Goal: Task Accomplishment & Management: Manage account settings

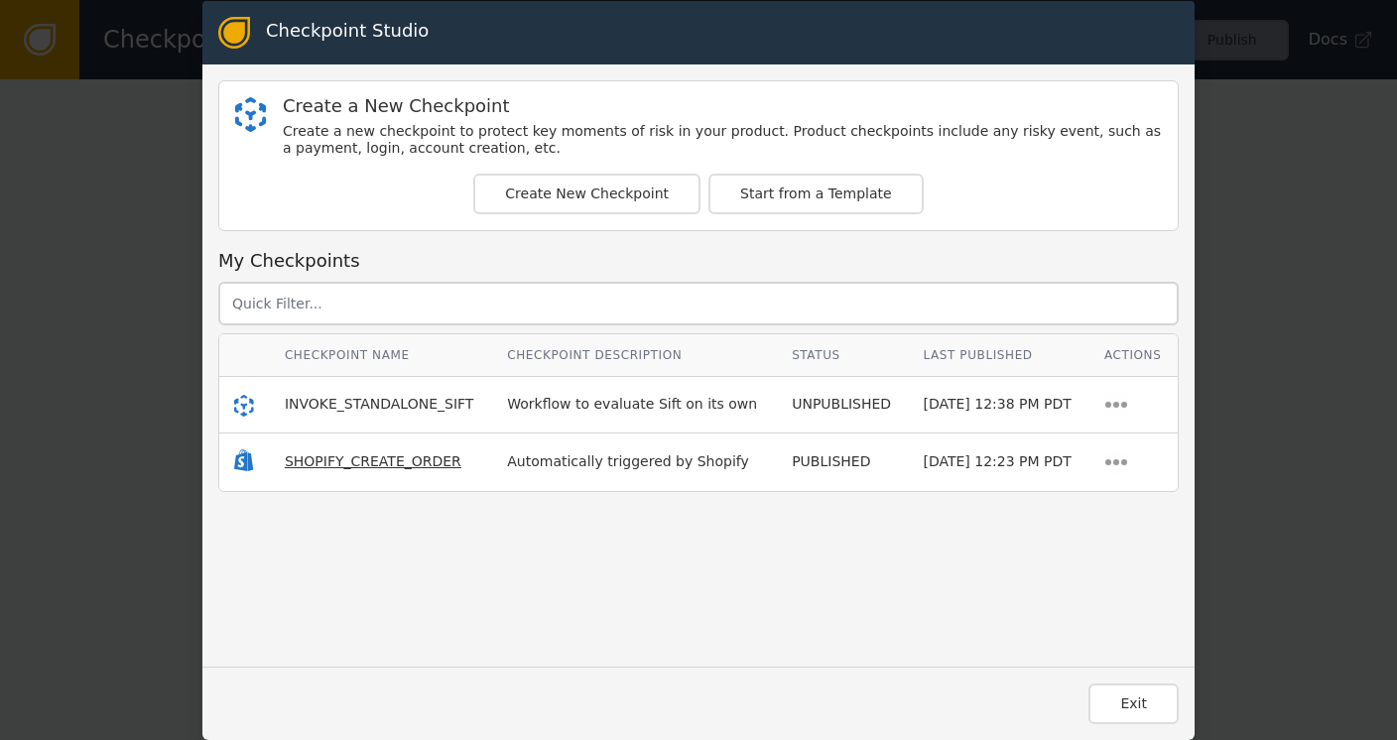
click at [307, 455] on span "SHOPIFY_CREATE_ORDER" at bounding box center [373, 462] width 177 height 16
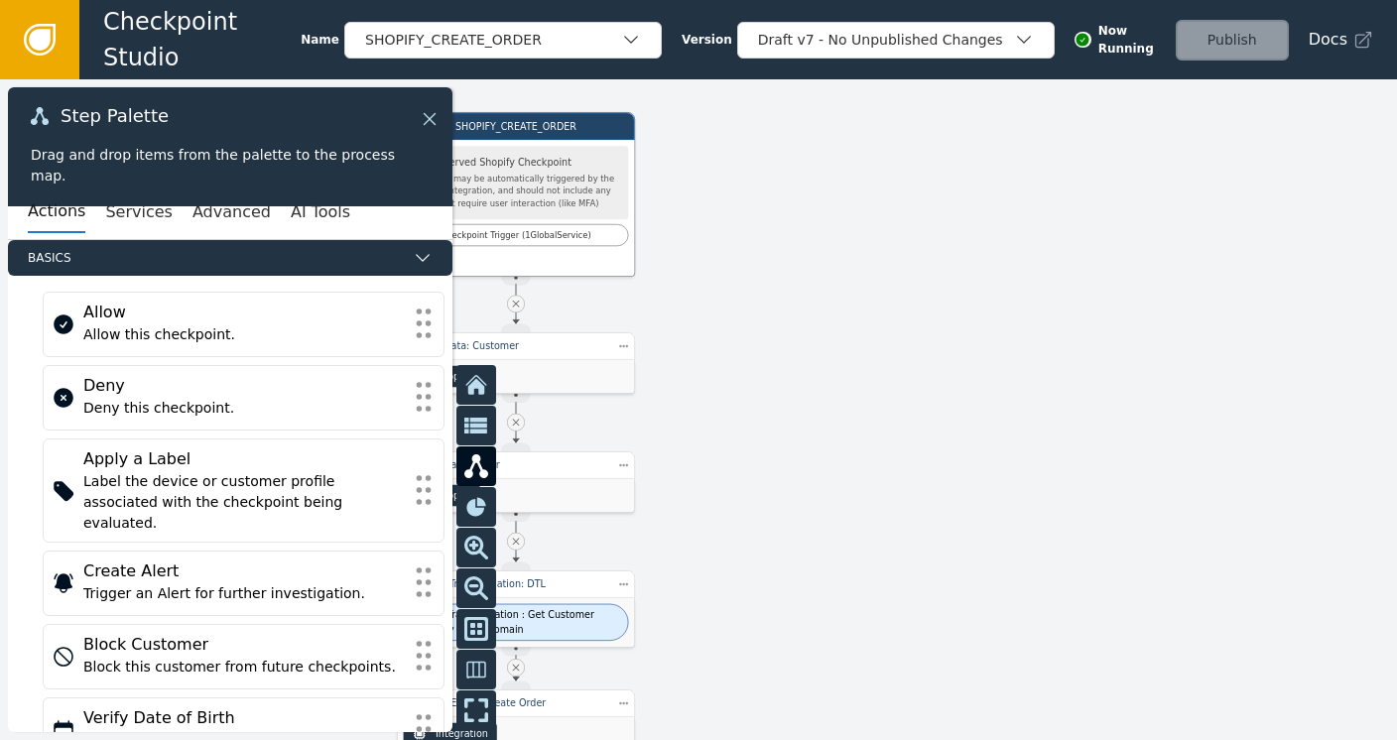
click at [431, 116] on icon at bounding box center [430, 119] width 12 height 12
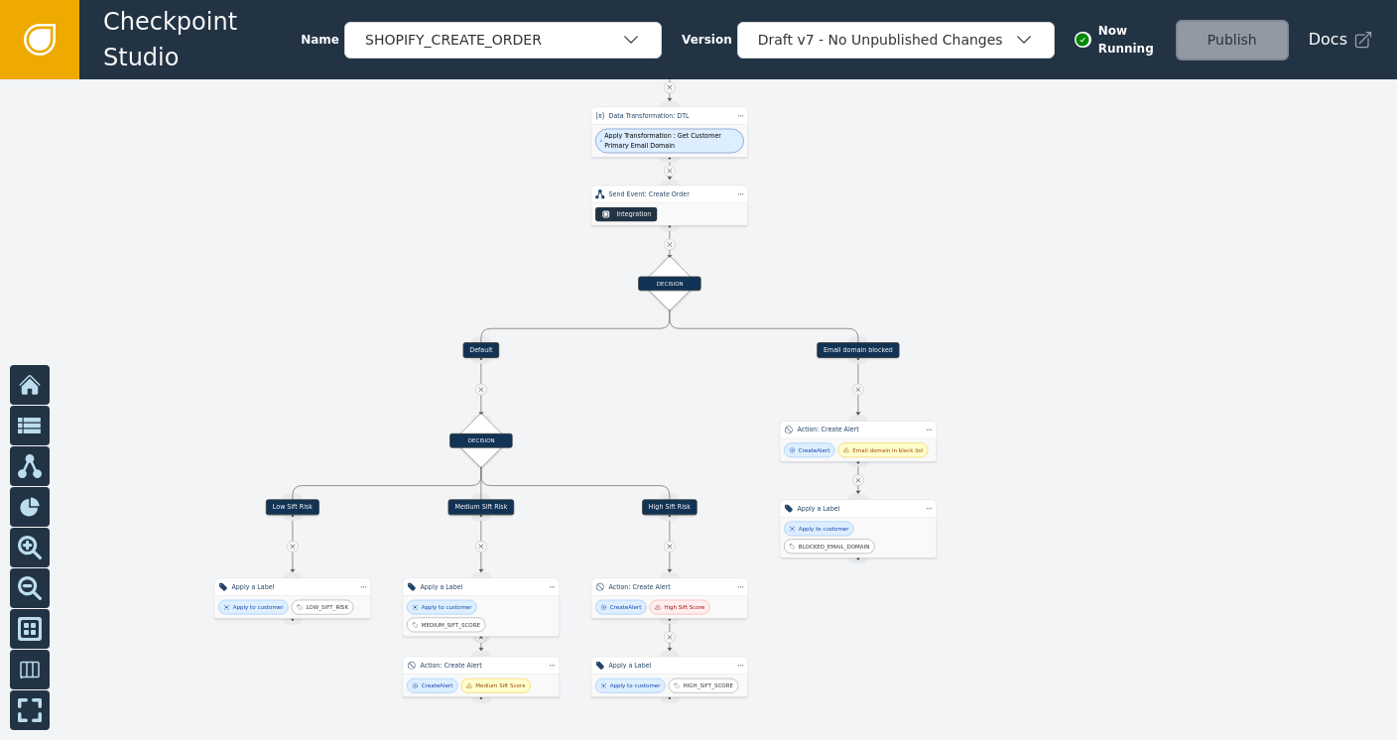
drag, startPoint x: 908, startPoint y: 555, endPoint x: 921, endPoint y: 197, distance: 357.5
click at [921, 197] on div at bounding box center [698, 409] width 1397 height 661
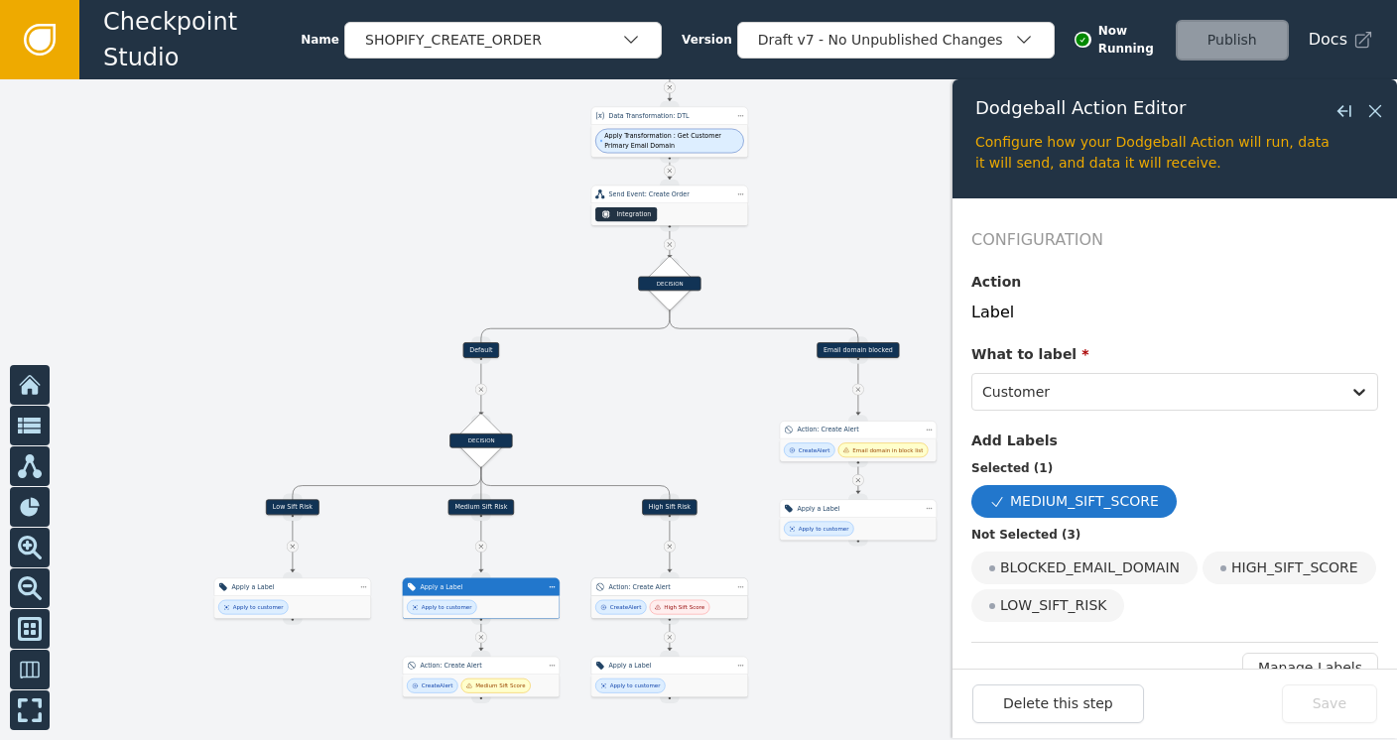
click at [641, 591] on div "Action: Create Alert" at bounding box center [670, 588] width 122 height 10
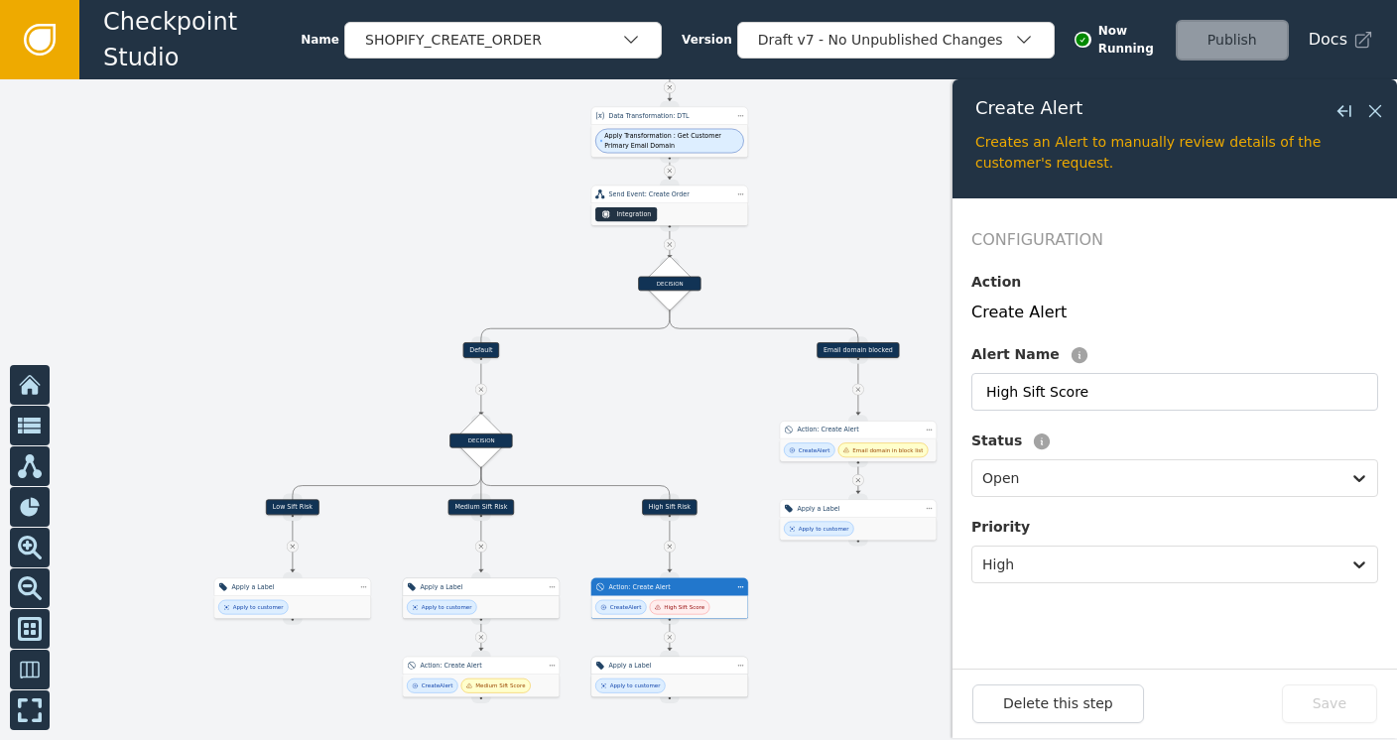
click at [660, 675] on div "Apply to customer" at bounding box center [669, 686] width 157 height 23
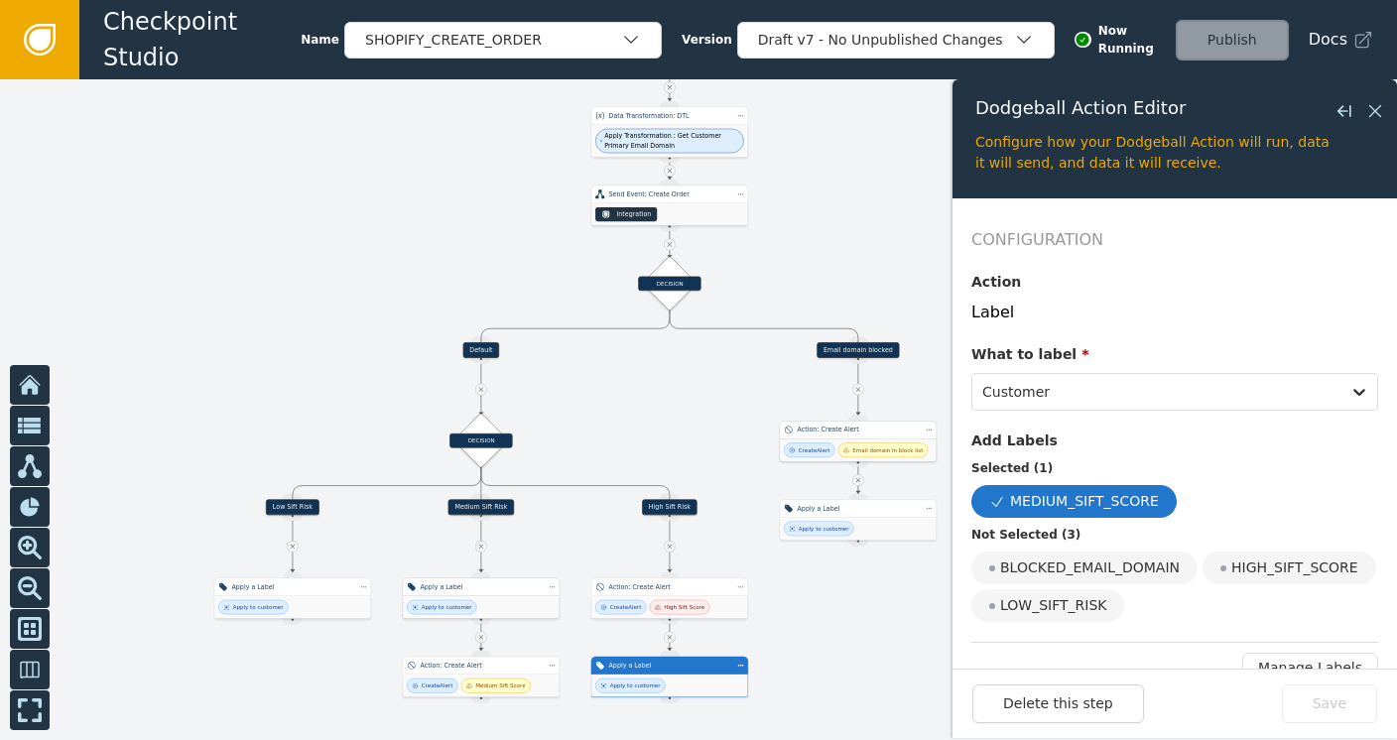
click at [869, 448] on div "Email domain in block list" at bounding box center [888, 451] width 70 height 8
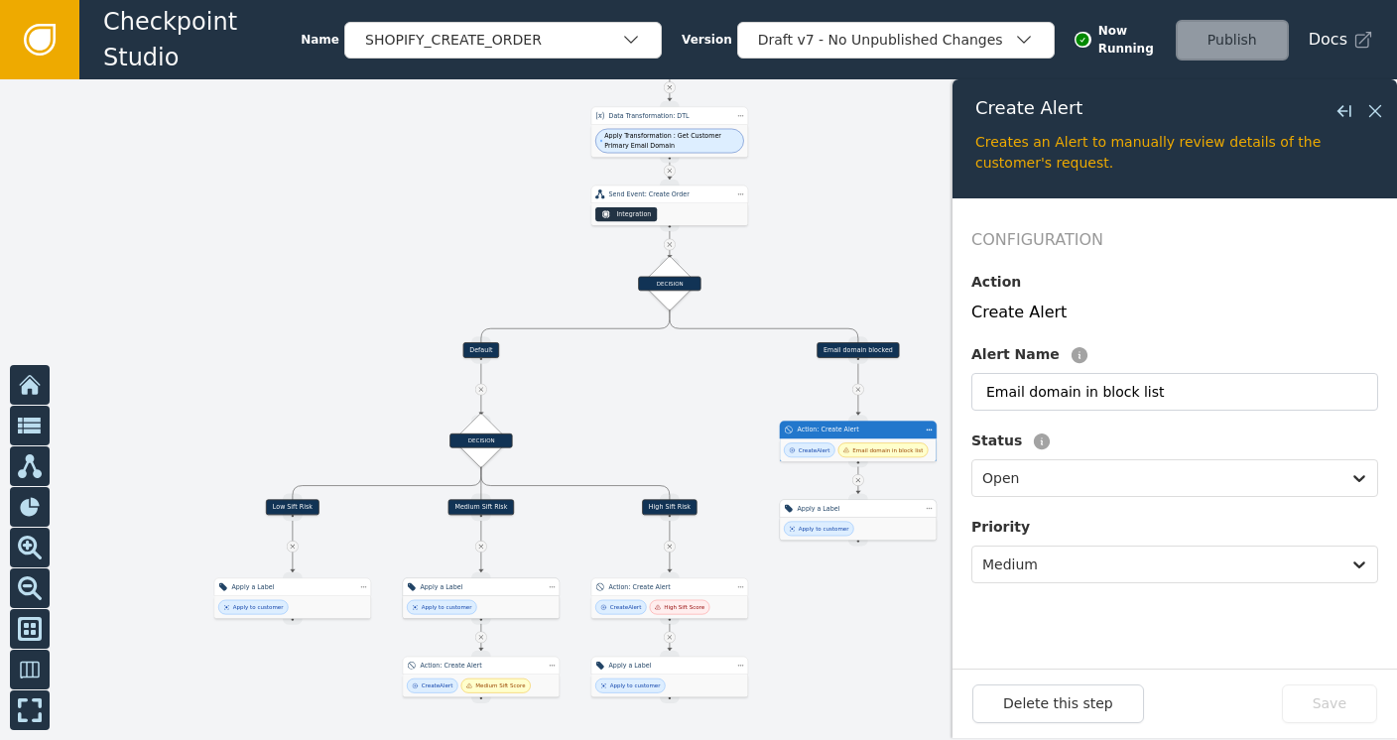
click at [844, 518] on div "Apply to customer" at bounding box center [858, 529] width 157 height 23
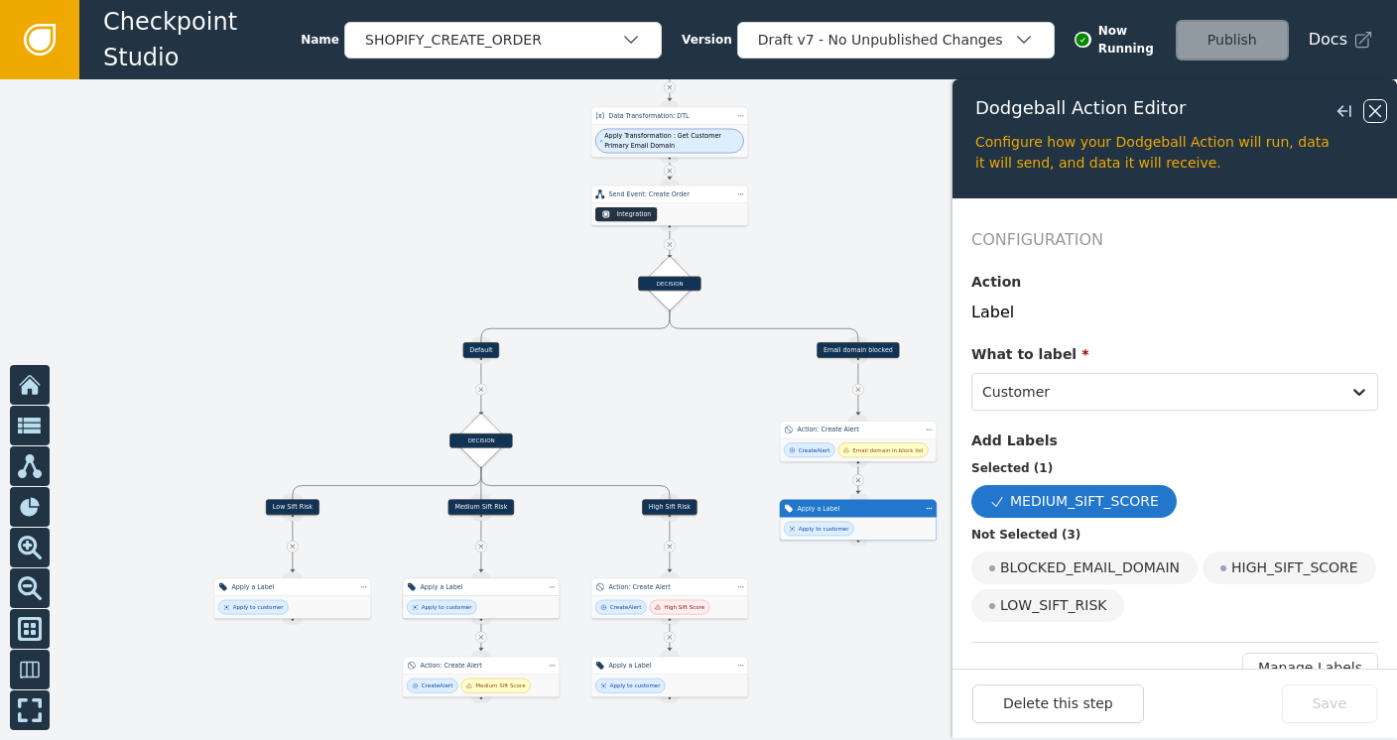
click at [1377, 106] on icon at bounding box center [1376, 111] width 22 height 22
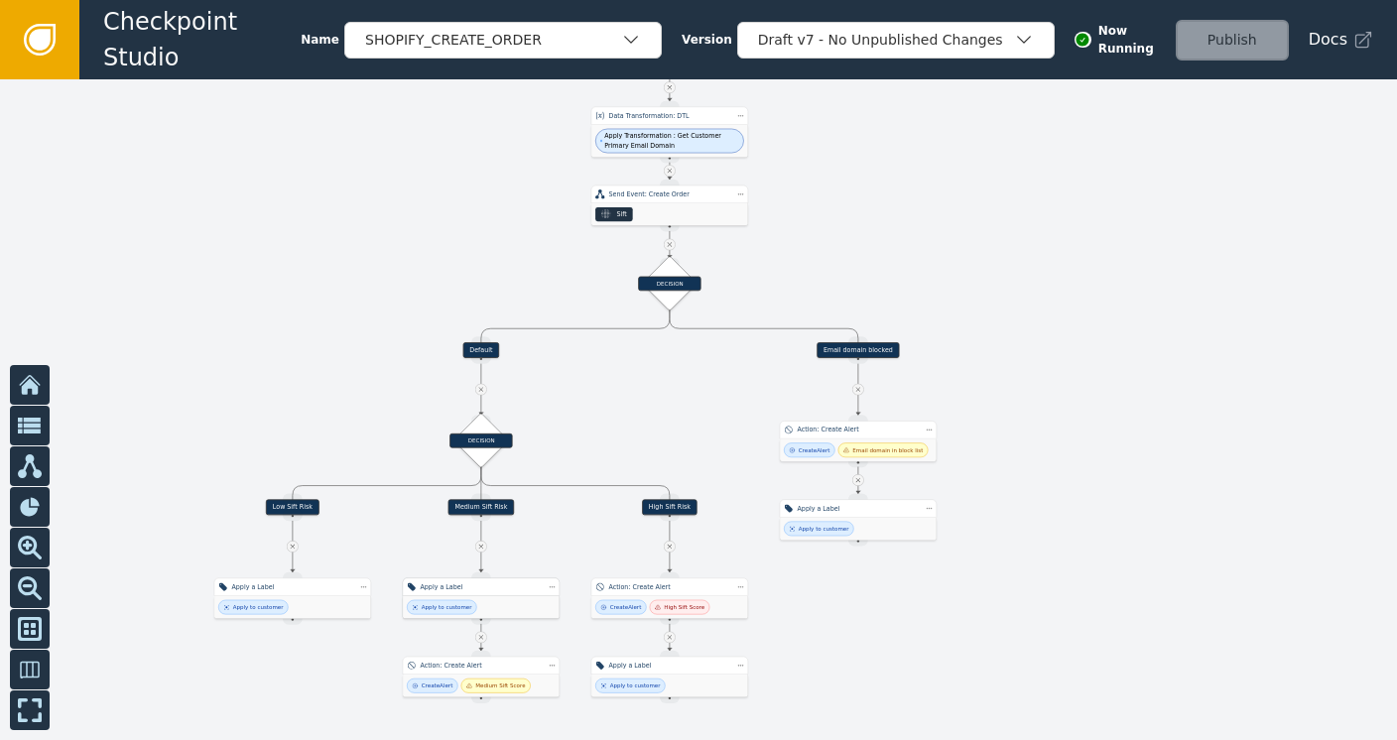
click at [28, 41] on icon at bounding box center [40, 40] width 32 height 32
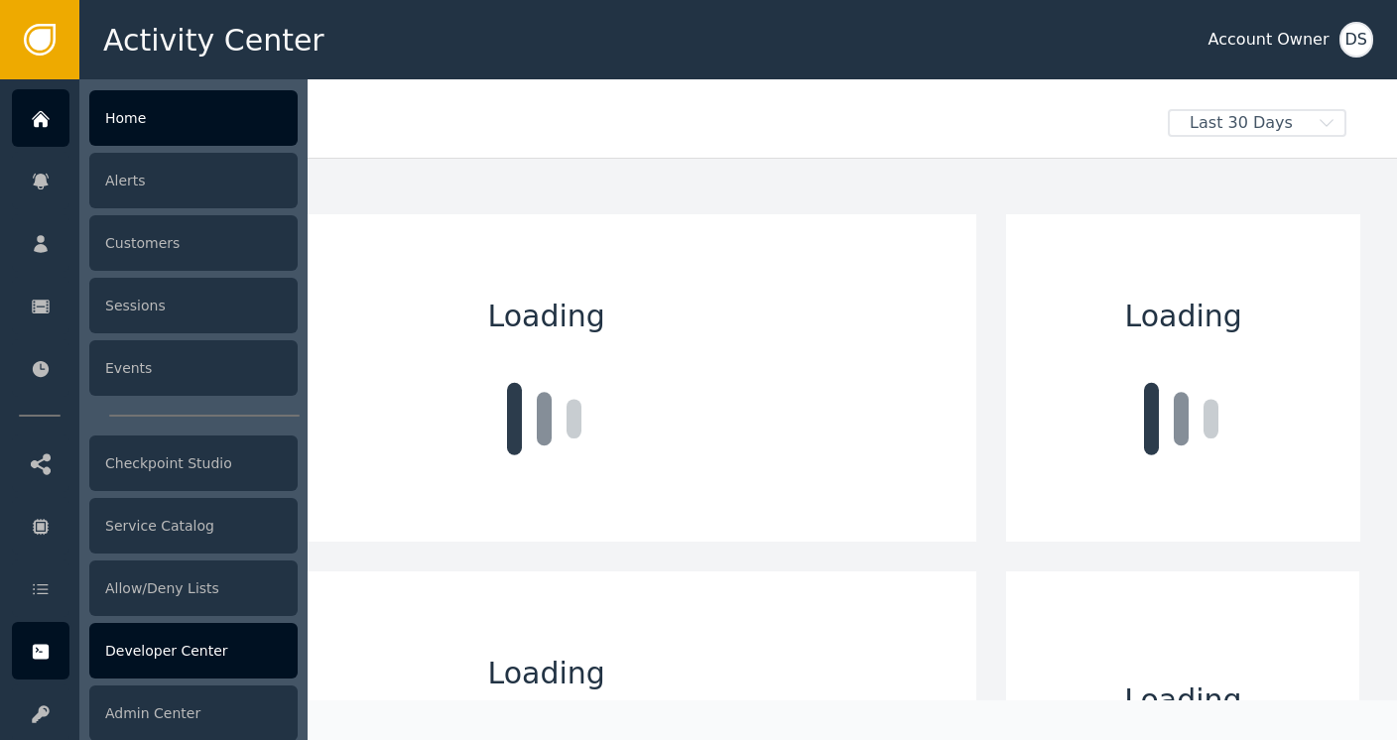
click at [160, 640] on div "Developer Center" at bounding box center [193, 651] width 208 height 56
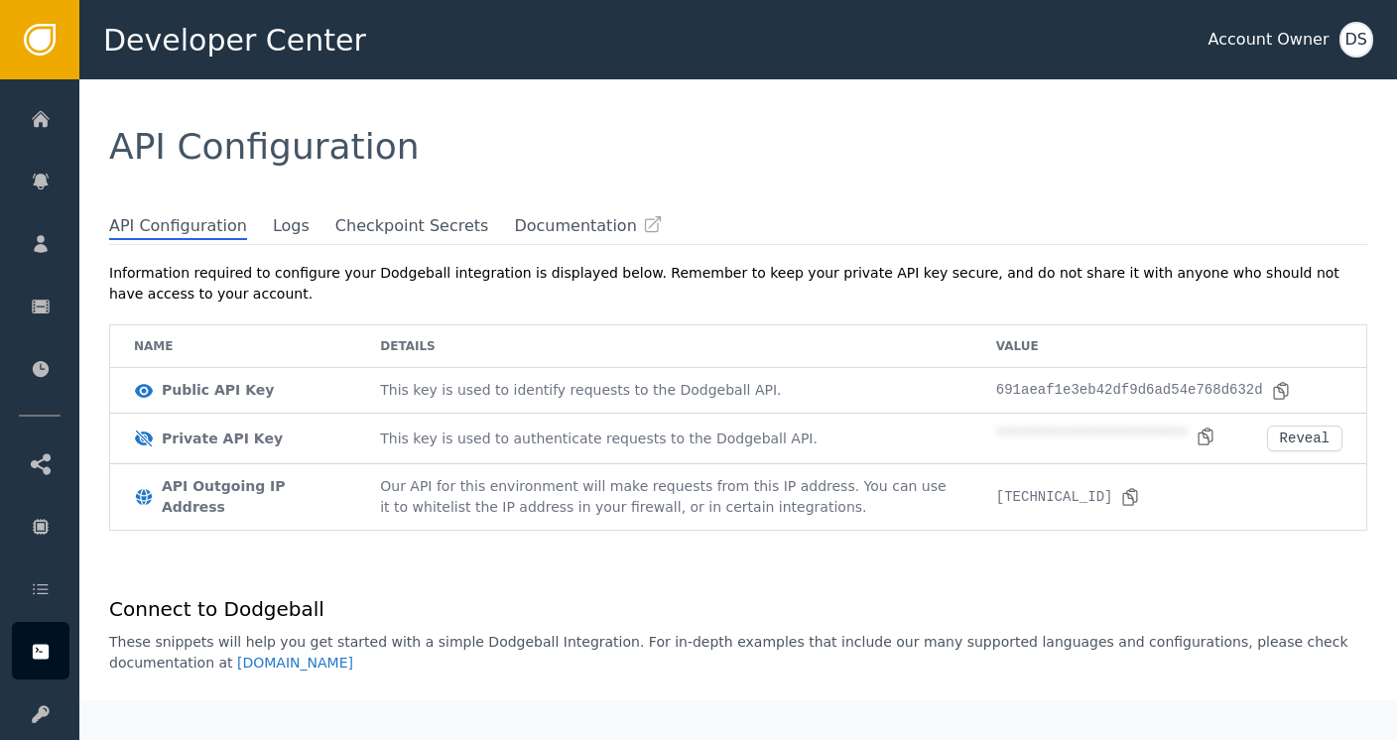
click at [1343, 43] on div "DS" at bounding box center [1357, 40] width 34 height 36
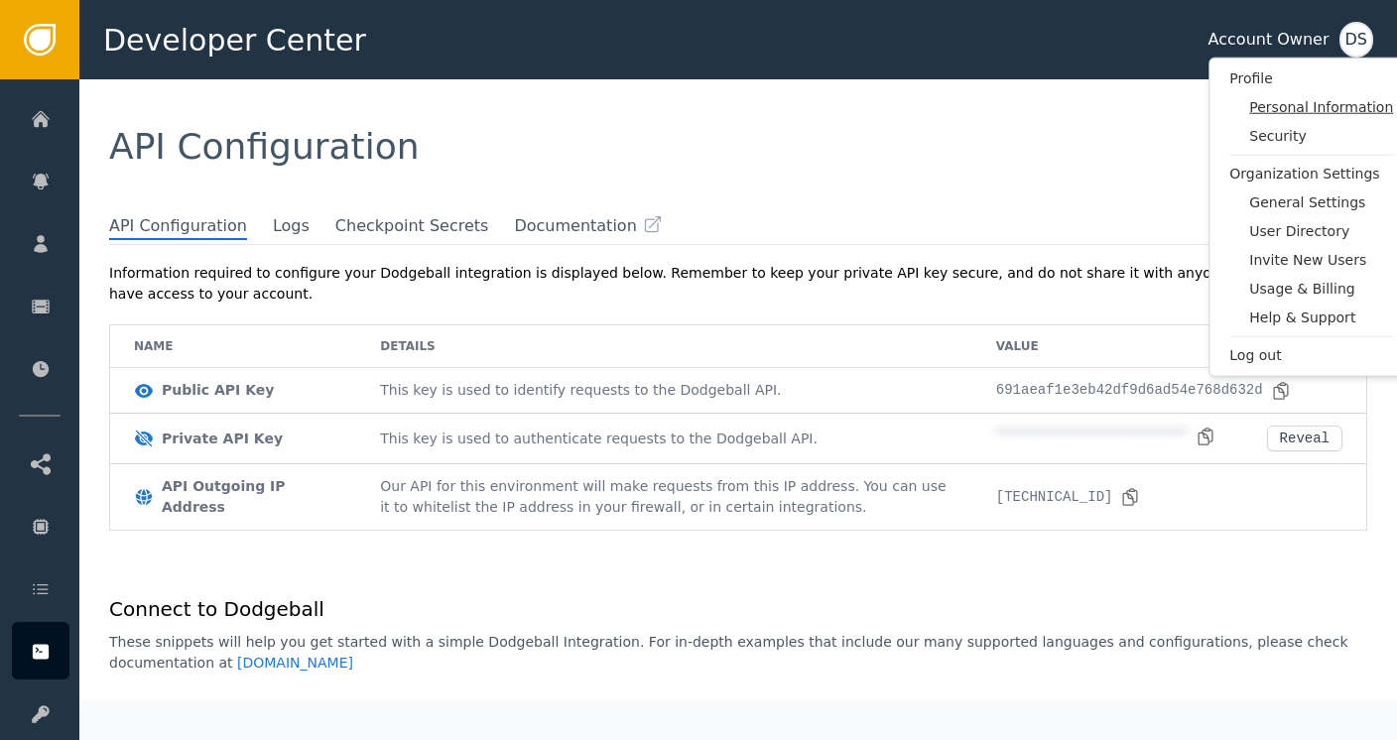
click at [1256, 116] on span "Personal Information" at bounding box center [1321, 107] width 144 height 21
